Goal: Navigation & Orientation: Find specific page/section

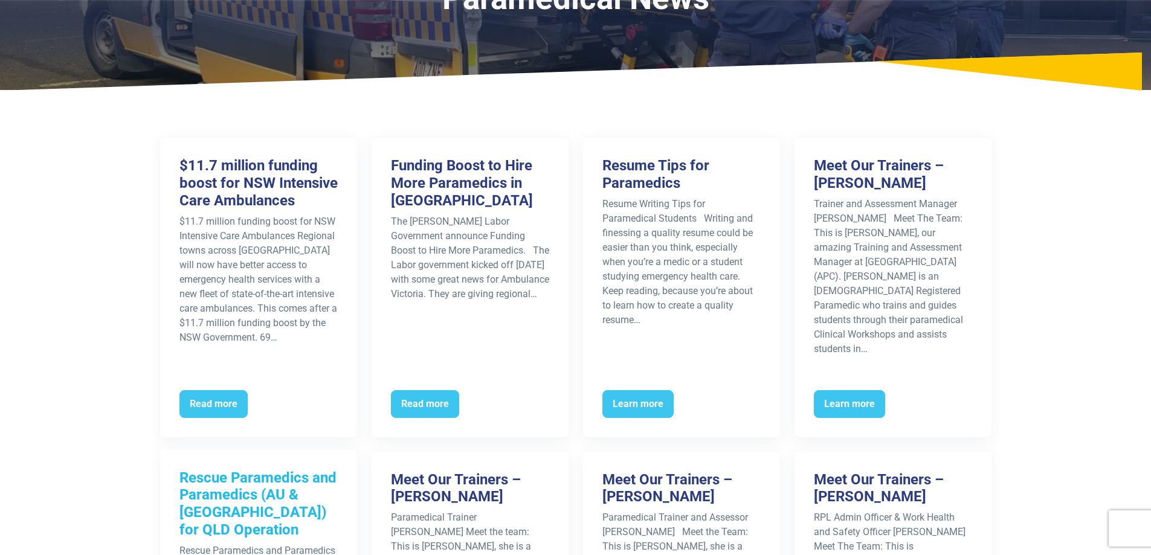
scroll to position [363, 0]
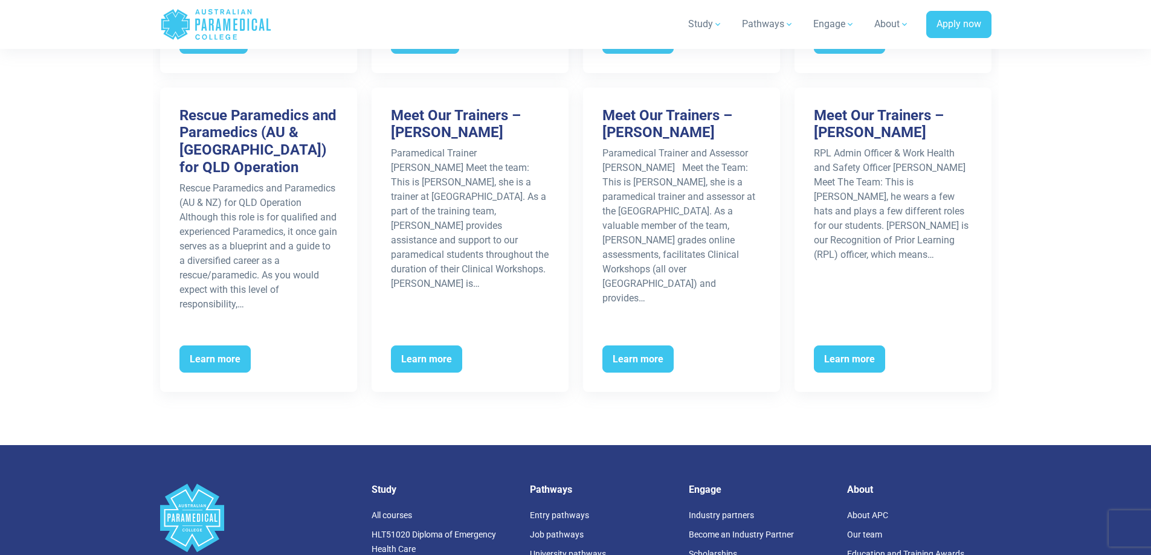
scroll to position [483, 0]
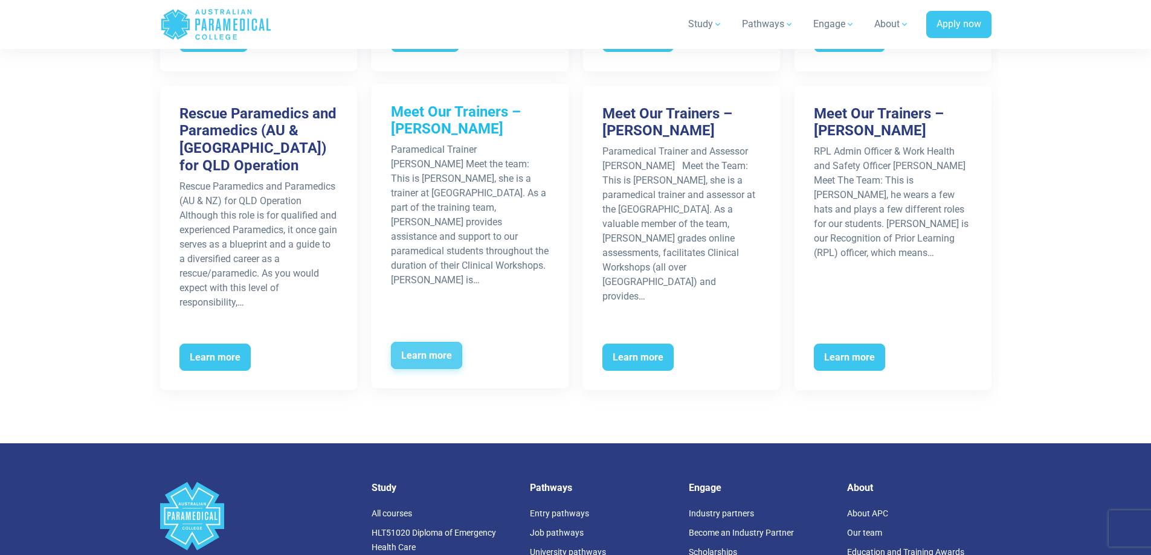
click at [446, 342] on span "Learn more" at bounding box center [426, 356] width 71 height 28
